Goal: Information Seeking & Learning: Find contact information

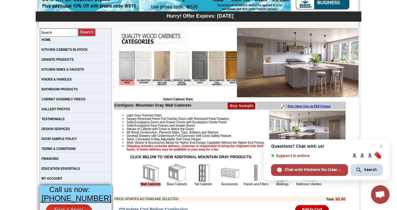
click at [161, 66] on img at bounding box center [162, 65] width 16 height 28
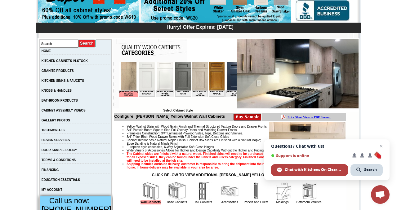
click at [145, 80] on img at bounding box center [147, 76] width 16 height 28
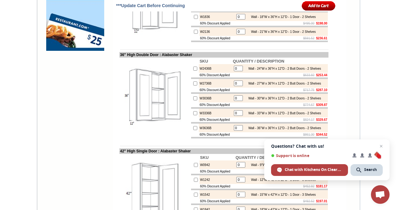
scroll to position [546, 0]
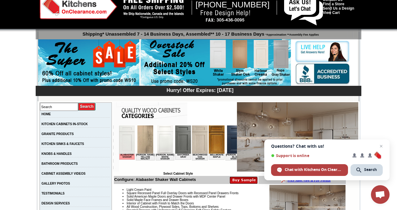
scroll to position [0, 0]
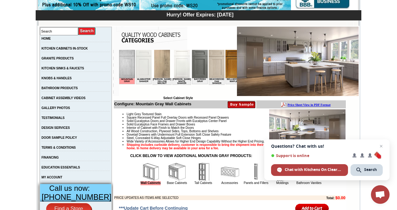
scroll to position [93, 0]
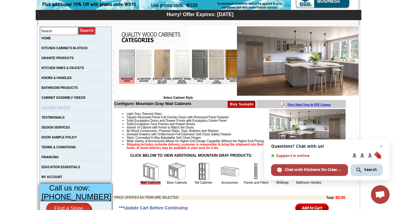
click at [70, 109] on link "GALLERY PHOTOS" at bounding box center [56, 107] width 29 height 3
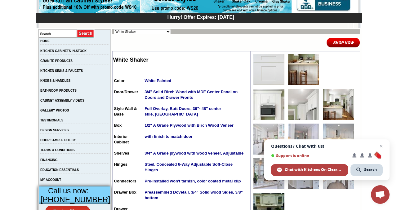
scroll to position [91, 0]
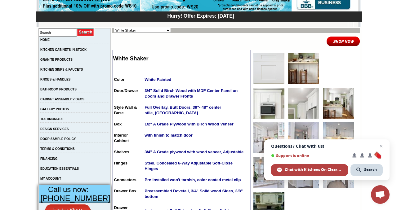
click at [158, 30] on select "Alabaster Shaker [PERSON_NAME] Yellow Walnut [PERSON_NAME] Shaker Baycreek Gray…" at bounding box center [142, 30] width 57 height 5
select select "/gallery.php?RollID=Slym_Shaker_Sand"
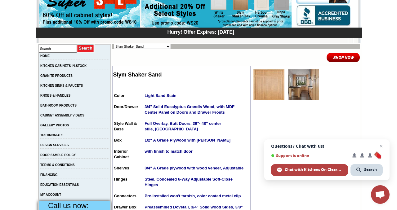
scroll to position [75, 0]
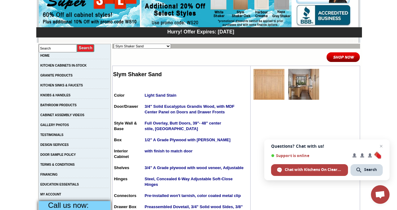
click at [158, 45] on select "Alabaster Shaker Altmann Yellow Walnut Ashton White Shaker Baycreek Gray Beachw…" at bounding box center [142, 46] width 57 height 5
select select "/gallery.php?RollID=Silver_Horizon"
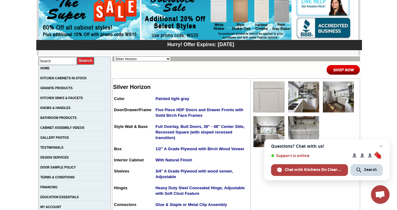
scroll to position [63, 0]
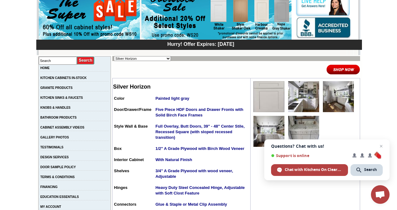
click at [158, 60] on select "Alabaster Shaker Altmann Yellow Walnut Ashton White Shaker Baycreek Gray Beachw…" at bounding box center [142, 58] width 57 height 5
select select "/gallery.php?RollID=Slym_White_Shaker"
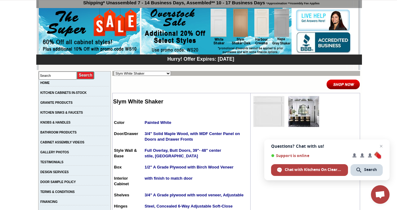
scroll to position [50, 0]
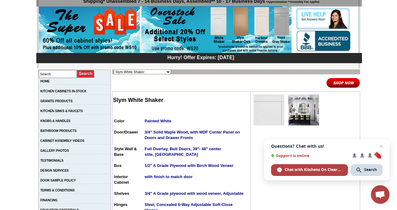
click at [296, 112] on img at bounding box center [303, 109] width 31 height 31
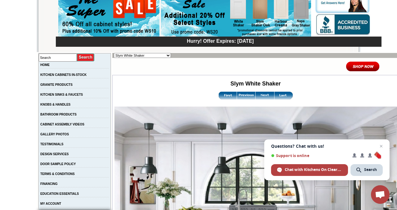
scroll to position [64, 0]
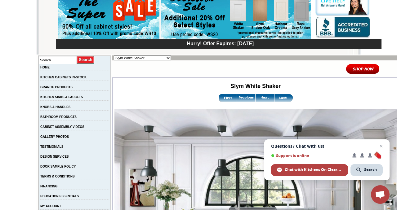
click at [150, 59] on select "Alabaster Shaker [PERSON_NAME] Yellow Walnut [PERSON_NAME] Shaker Baycreek Gray…" at bounding box center [142, 57] width 57 height 5
select select "/gallery.php?RollID=Tamryn_Green_Shaker"
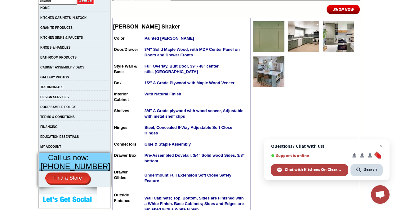
scroll to position [121, 0]
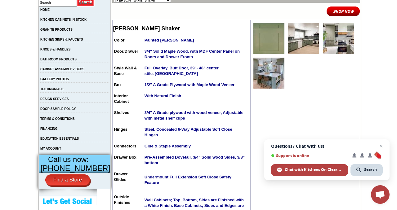
click at [293, 46] on img at bounding box center [303, 38] width 31 height 31
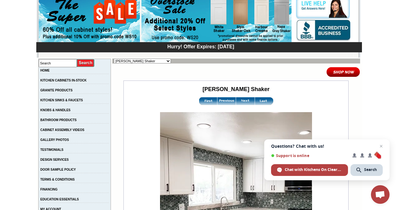
scroll to position [58, 0]
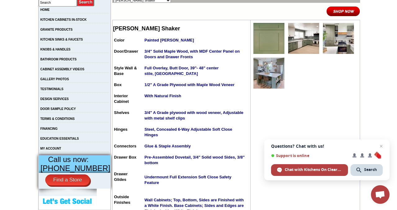
scroll to position [114, 0]
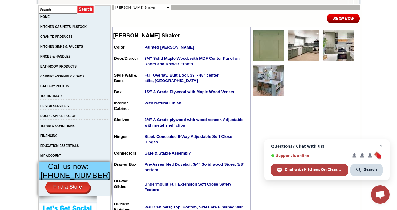
click at [158, 8] on select "Alabaster Shaker Altmann Yellow Walnut Ashton White Shaker Baycreek Gray Beachw…" at bounding box center [142, 7] width 57 height 5
select select "/gallery.php?RollID=Salona_Sage"
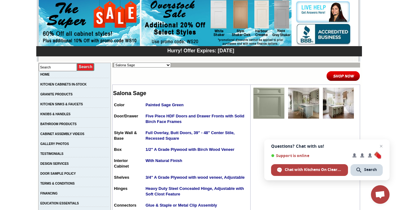
scroll to position [57, 0]
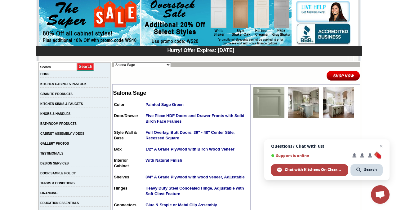
click at [295, 105] on img at bounding box center [303, 102] width 31 height 31
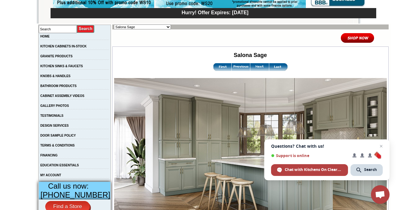
scroll to position [93, 0]
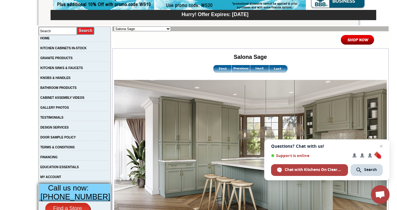
click at [132, 26] on select "Alabaster Shaker Altmann Yellow Walnut Ashton White Shaker Baycreek Gray Beachw…" at bounding box center [142, 28] width 57 height 5
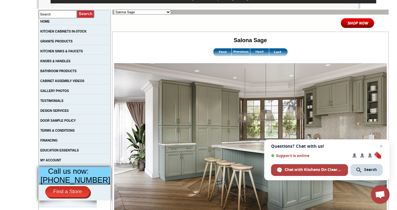
scroll to position [109, 0]
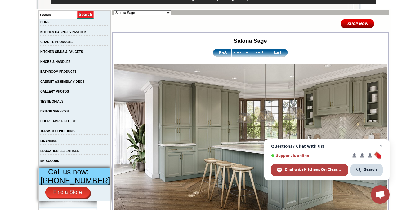
click at [149, 13] on select "Alabaster Shaker Altmann Yellow Walnut Ashton White Shaker Baycreek Gray Beachw…" at bounding box center [142, 12] width 57 height 5
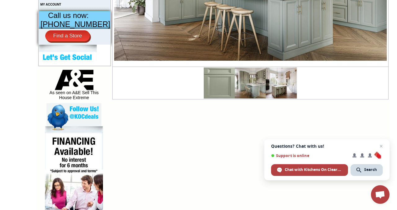
scroll to position [266, 0]
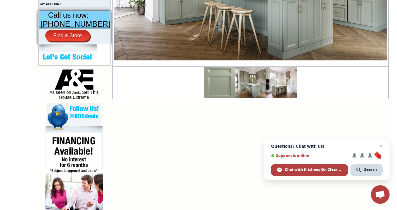
click at [204, 90] on img at bounding box center [219, 82] width 31 height 31
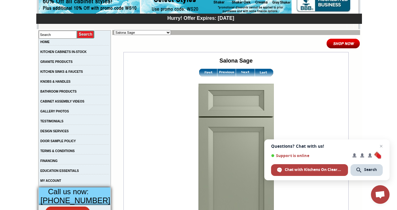
scroll to position [89, 0]
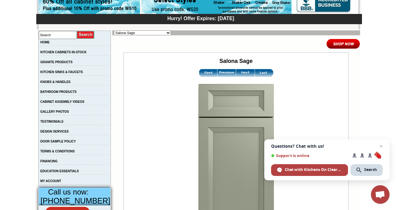
click at [159, 33] on select "Alabaster Shaker [PERSON_NAME] Yellow Walnut [PERSON_NAME] Shaker Baycreek Gray…" at bounding box center [142, 32] width 57 height 5
select select "/gallery.php?RollID=Silver_Horizon"
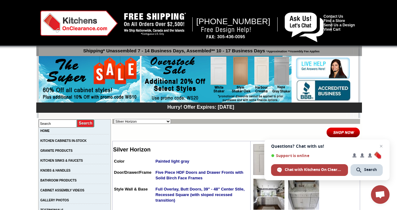
click at [263, 156] on img at bounding box center [268, 159] width 31 height 31
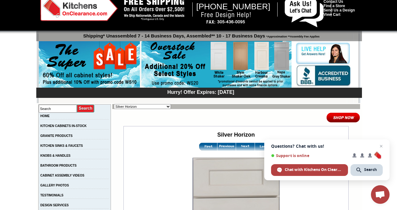
scroll to position [15, 0]
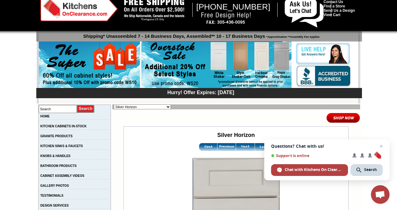
click at [157, 106] on select "Alabaster Shaker [PERSON_NAME] Yellow Walnut [PERSON_NAME] Shaker Baycreek Gray…" at bounding box center [142, 106] width 57 height 5
select select "/gallery.php?RollID=Salona_Sage"
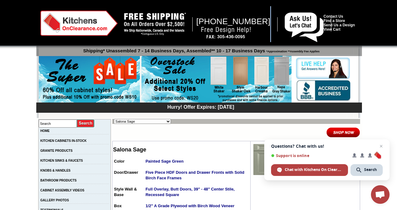
drag, startPoint x: 196, startPoint y: 21, endPoint x: 260, endPoint y: 24, distance: 64.2
click at [260, 24] on div "[PHONE_NUMBER] Contact Us Find a Store Send Us a Design View Cart Shipping* Una…" at bounding box center [198, 62] width 317 height 112
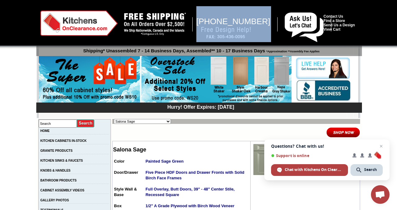
drag, startPoint x: 196, startPoint y: 20, endPoint x: 261, endPoint y: 23, distance: 65.4
click at [260, 23] on div "1-888-620-2936 Contact Us Find a Store Send Us a Design View Cart Shipping* Una…" at bounding box center [198, 62] width 317 height 112
copy div "1-888-620-2936"
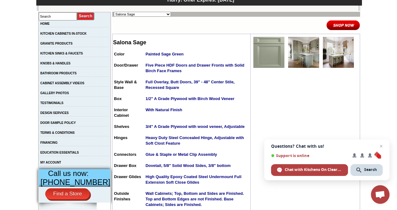
scroll to position [108, 0]
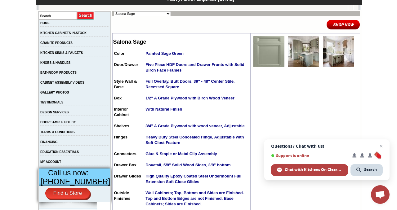
click at [300, 54] on img at bounding box center [303, 51] width 31 height 31
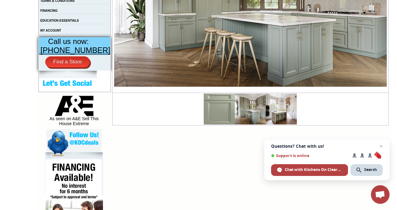
scroll to position [247, 0]
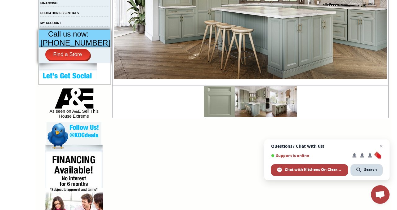
click at [270, 105] on img at bounding box center [281, 101] width 31 height 31
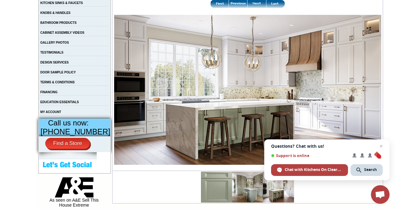
scroll to position [158, 0]
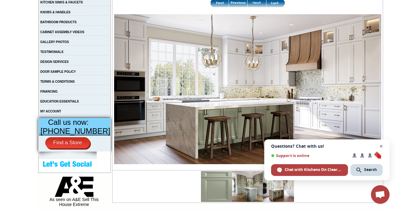
click at [382, 144] on span "Close chat" at bounding box center [381, 147] width 8 height 8
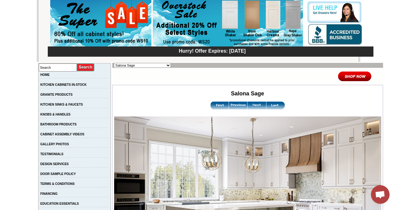
scroll to position [0, 0]
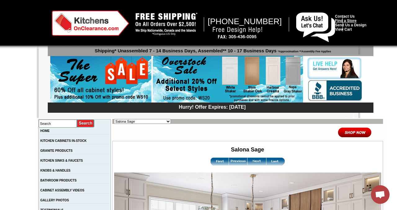
click at [345, 20] on link "Find a Store" at bounding box center [345, 21] width 21 height 4
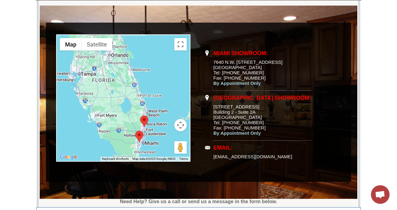
scroll to position [127, 0]
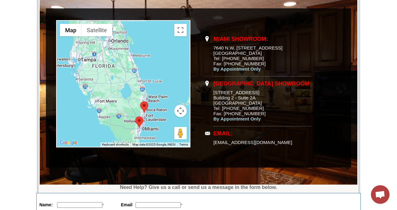
click at [146, 115] on div at bounding box center [123, 84] width 133 height 126
click at [165, 108] on div at bounding box center [123, 84] width 133 height 126
click at [179, 30] on button "Toggle fullscreen view" at bounding box center [180, 30] width 12 height 12
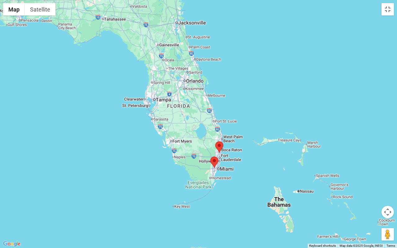
click at [256, 179] on div at bounding box center [198, 124] width 397 height 248
click at [357, 146] on div at bounding box center [198, 124] width 397 height 248
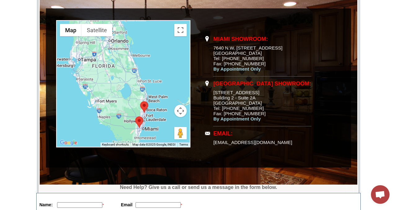
drag, startPoint x: 213, startPoint y: 83, endPoint x: 295, endPoint y: 143, distance: 101.6
click at [295, 143] on tbody "Miami Showroom: 7640 N.W. [STREET_ADDRESS] Tel: [PHONE_NUMBER] Fax: [PHONE_NUMB…" at bounding box center [257, 91] width 107 height 117
copy tbody "[GEOGRAPHIC_DATA] Showroom: [STREET_ADDRESS] Building [GEOGRAPHIC_DATA] Tel: [P…"
click at [370, 80] on body "[PHONE_NUMBER] Contact Us Find a Store Send Us a Design View Cart Shipping* Una…" at bounding box center [198, 199] width 397 height 652
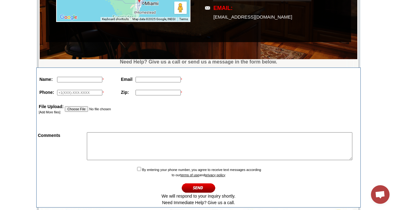
scroll to position [312, 0]
